Goal: Information Seeking & Learning: Learn about a topic

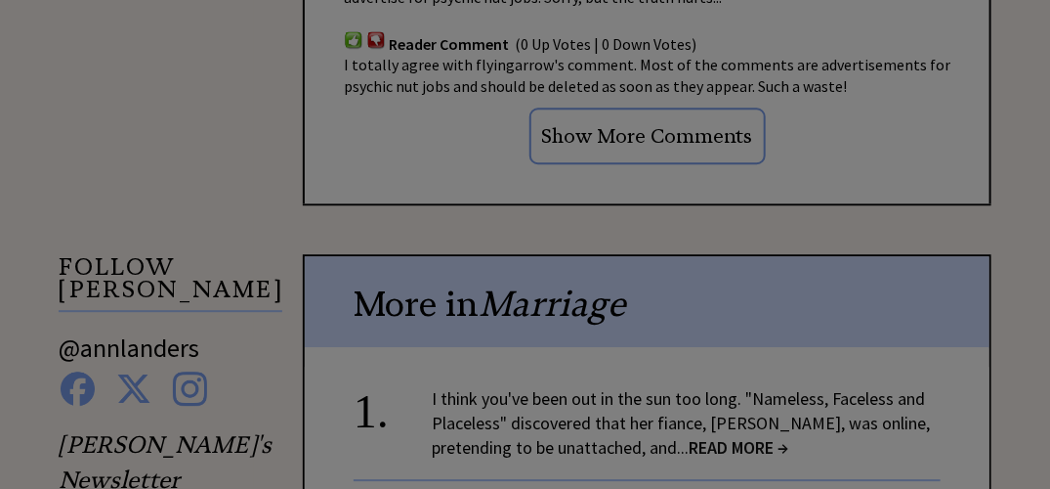
scroll to position [1661, 0]
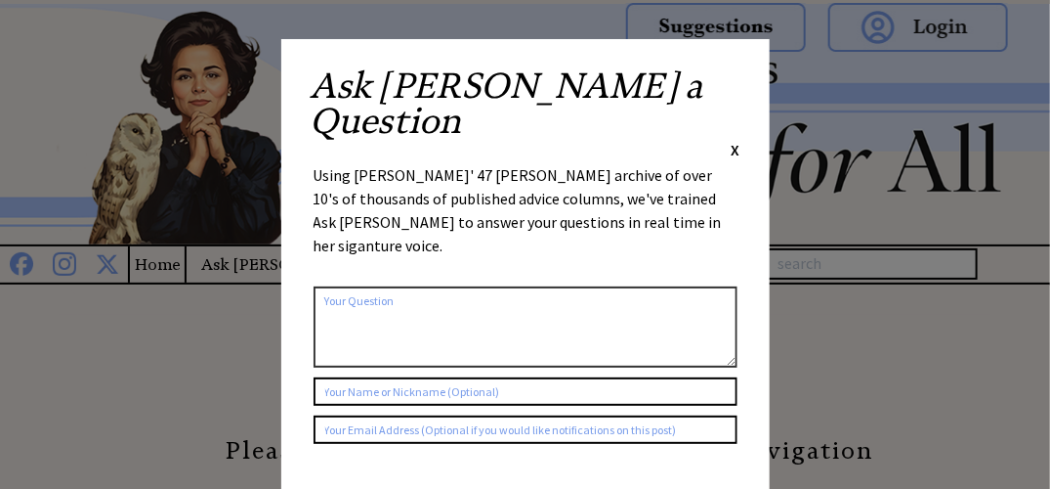
click at [734, 140] on span "X" at bounding box center [736, 150] width 9 height 20
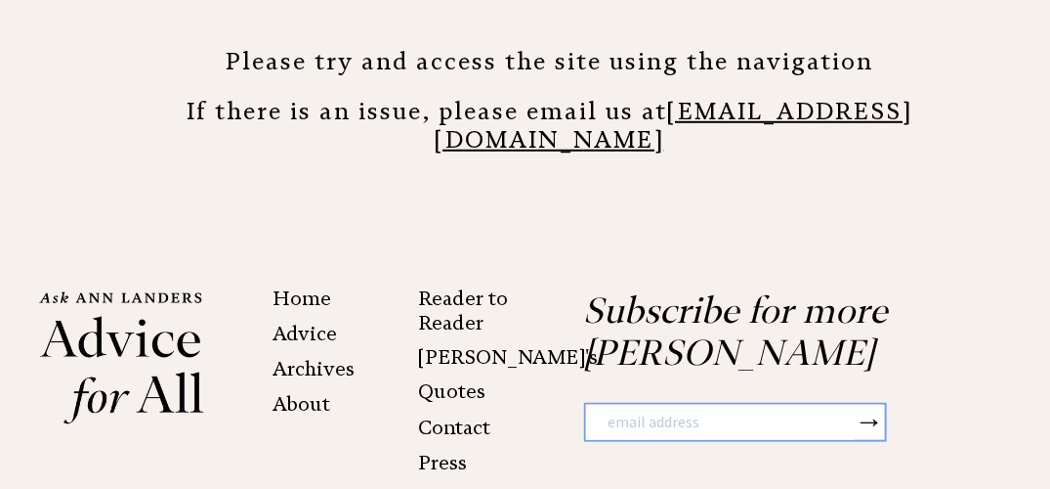
scroll to position [505, 0]
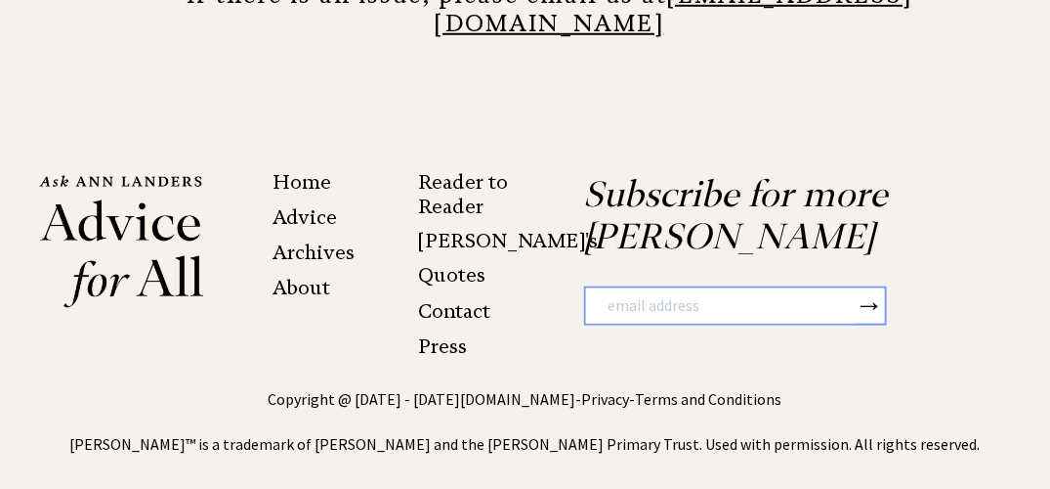
click at [302, 240] on link "Archives" at bounding box center [314, 251] width 82 height 23
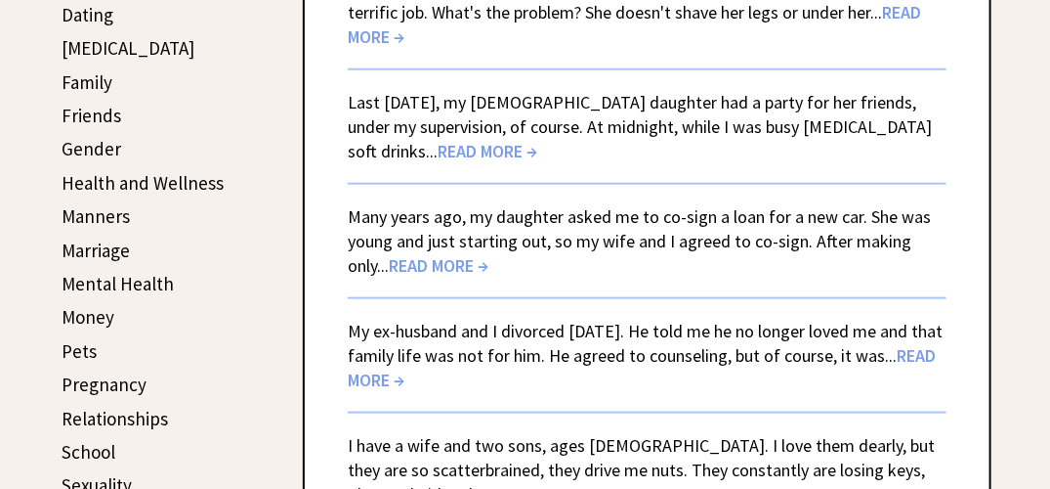
scroll to position [684, 0]
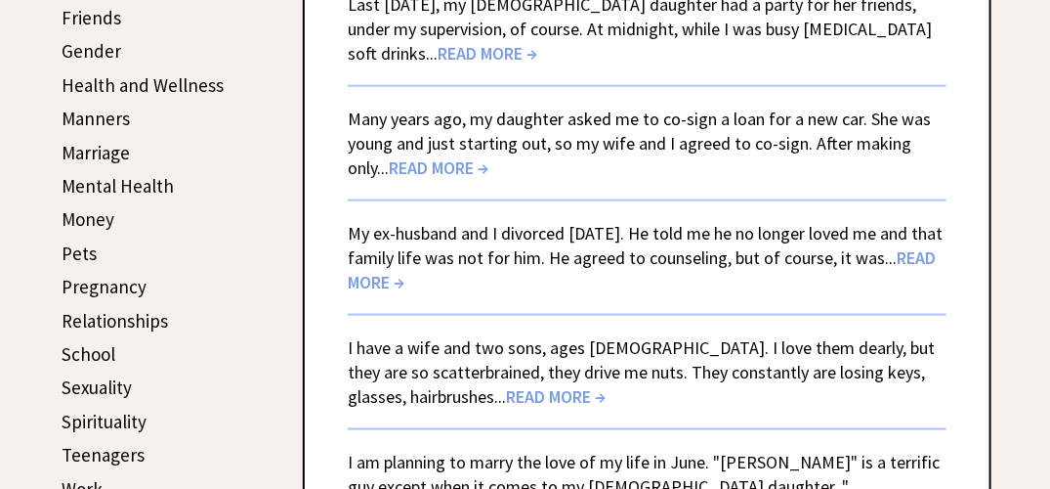
click at [719, 107] on link "Many years ago, my daughter asked me to co-sign a loan for a new car. She was y…" at bounding box center [639, 142] width 583 height 71
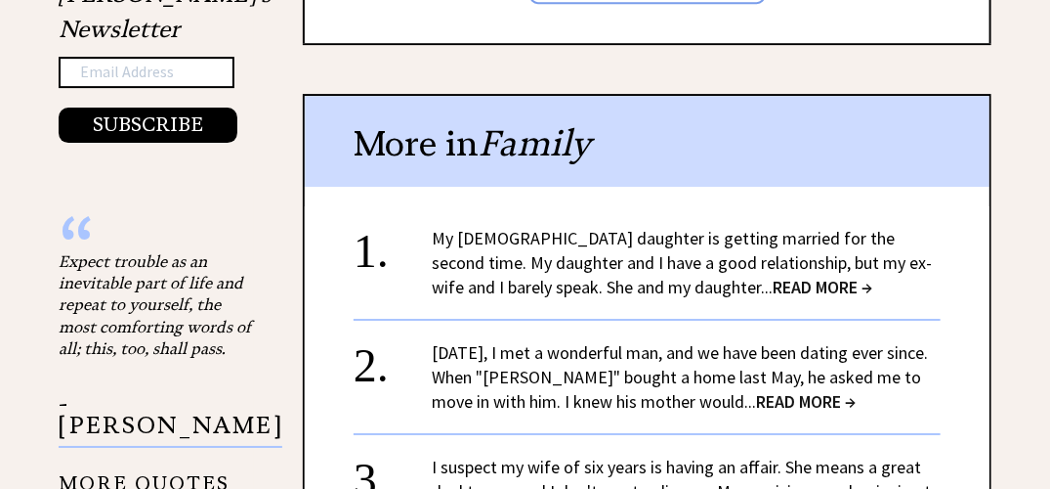
scroll to position [2149, 0]
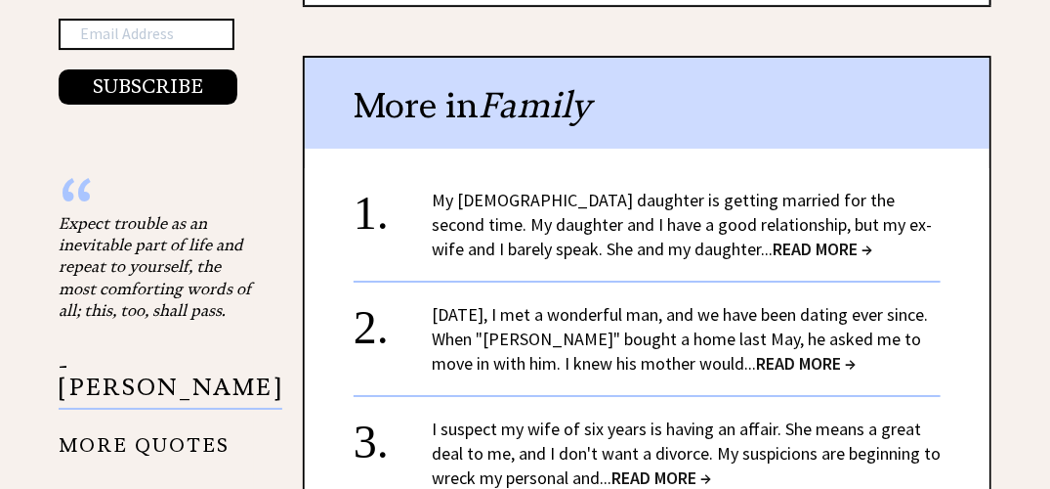
click at [773, 239] on span "READ MORE →" at bounding box center [823, 248] width 100 height 22
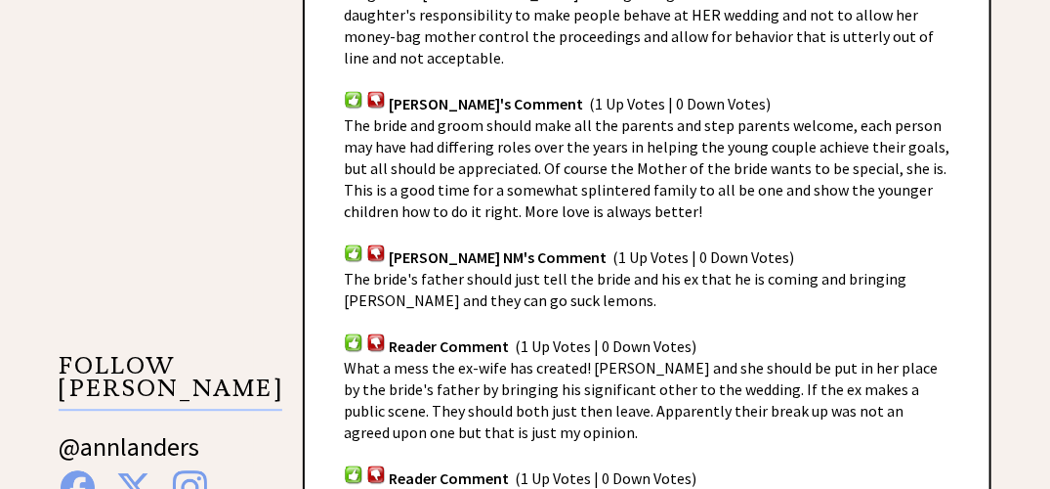
scroll to position [1563, 0]
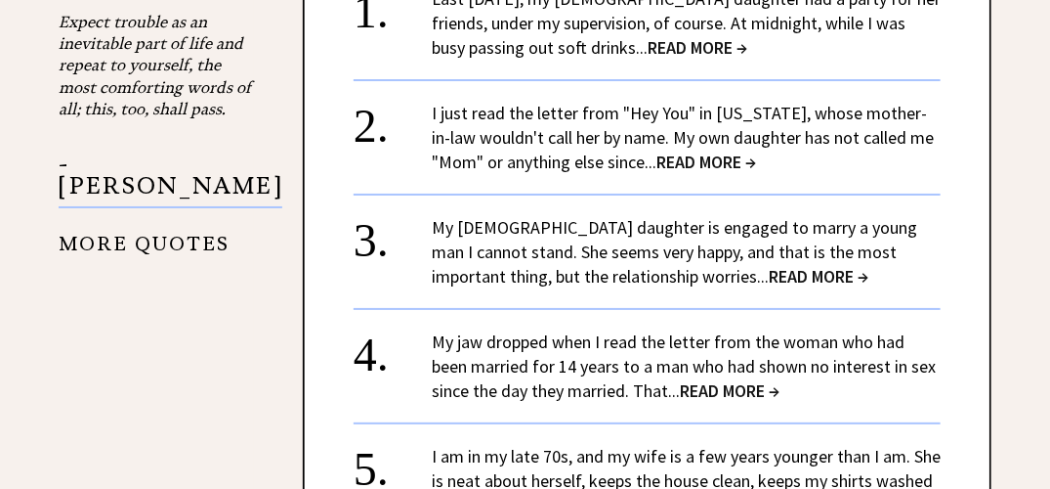
scroll to position [2443, 0]
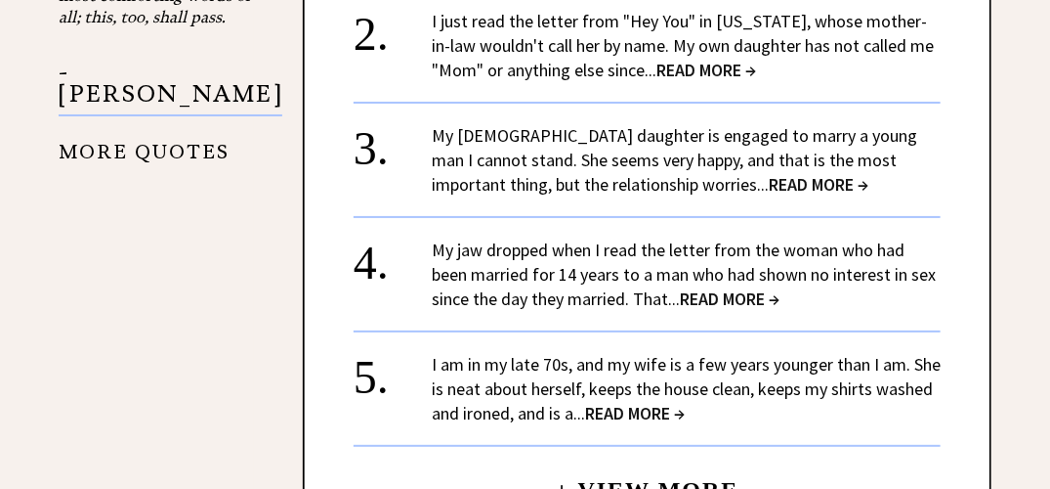
click at [628, 162] on link "My 23-year-old daughter is engaged to marry a young man I cannot stand. She see…" at bounding box center [675, 159] width 486 height 71
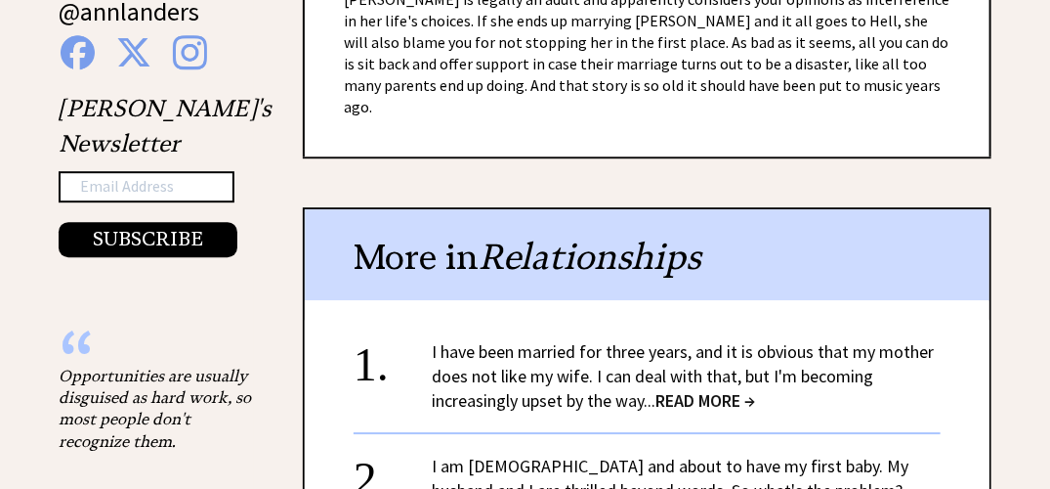
scroll to position [1856, 0]
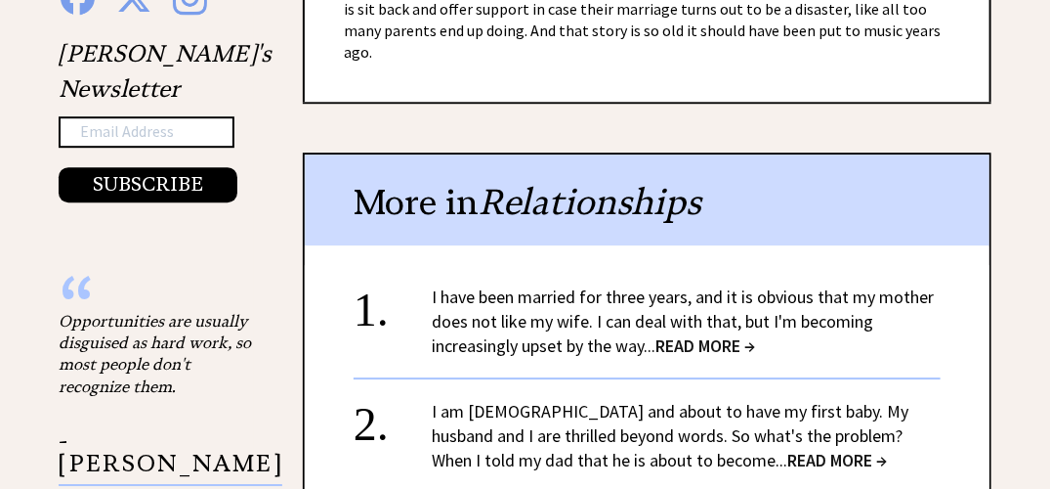
click at [545, 285] on link "I have been married for three years, and it is obvious that my mother does not …" at bounding box center [683, 320] width 502 height 71
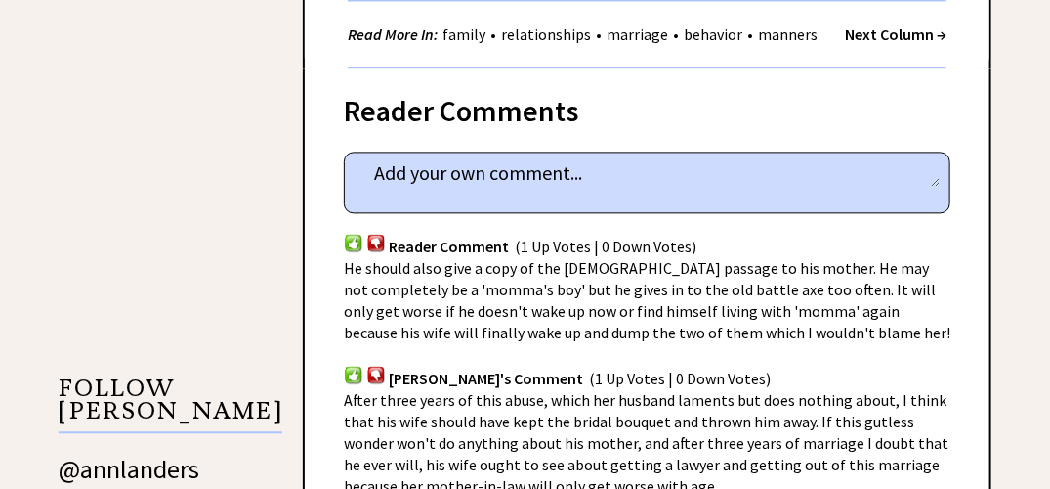
scroll to position [1368, 0]
